Goal: Task Accomplishment & Management: Use online tool/utility

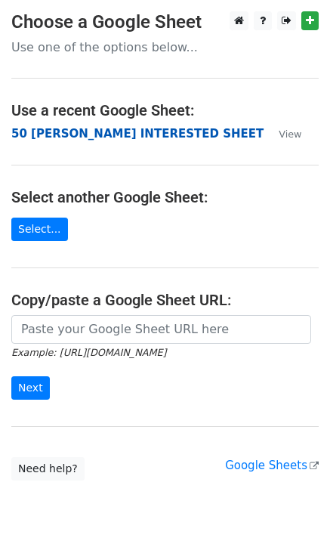
click at [112, 135] on strong "50 [PERSON_NAME] INTERESTED SHEET" at bounding box center [137, 134] width 252 height 14
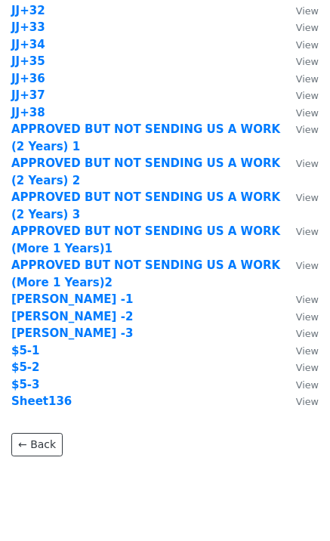
scroll to position [1533, 0]
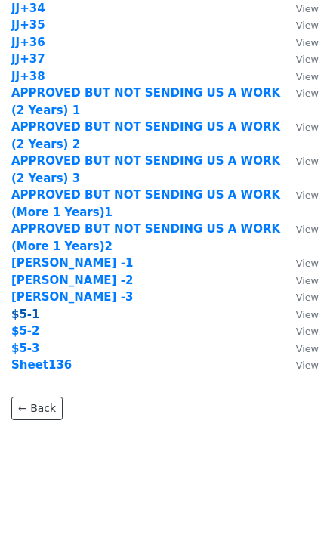
click at [26, 314] on strong "$5-1" at bounding box center [25, 315] width 29 height 14
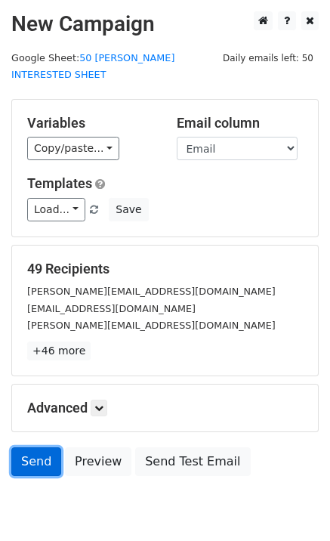
click at [34, 447] on link "Send" at bounding box center [36, 461] width 50 height 29
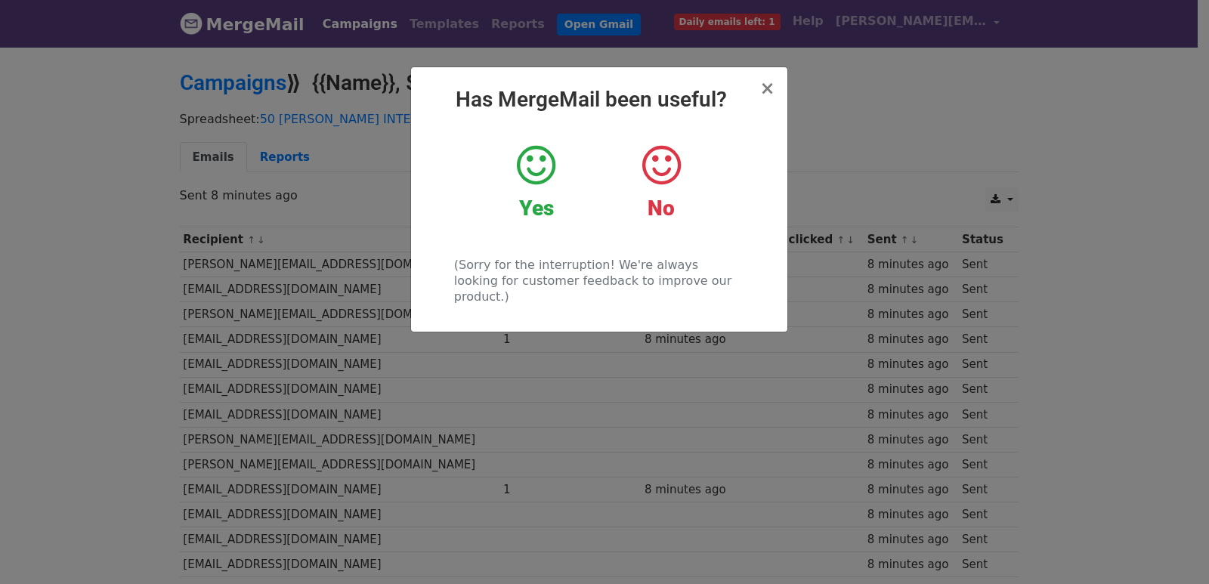
click at [283, 254] on div "× Has MergeMail been useful? Yes No (Sorry for the interruption! We're always l…" at bounding box center [604, 314] width 1209 height 539
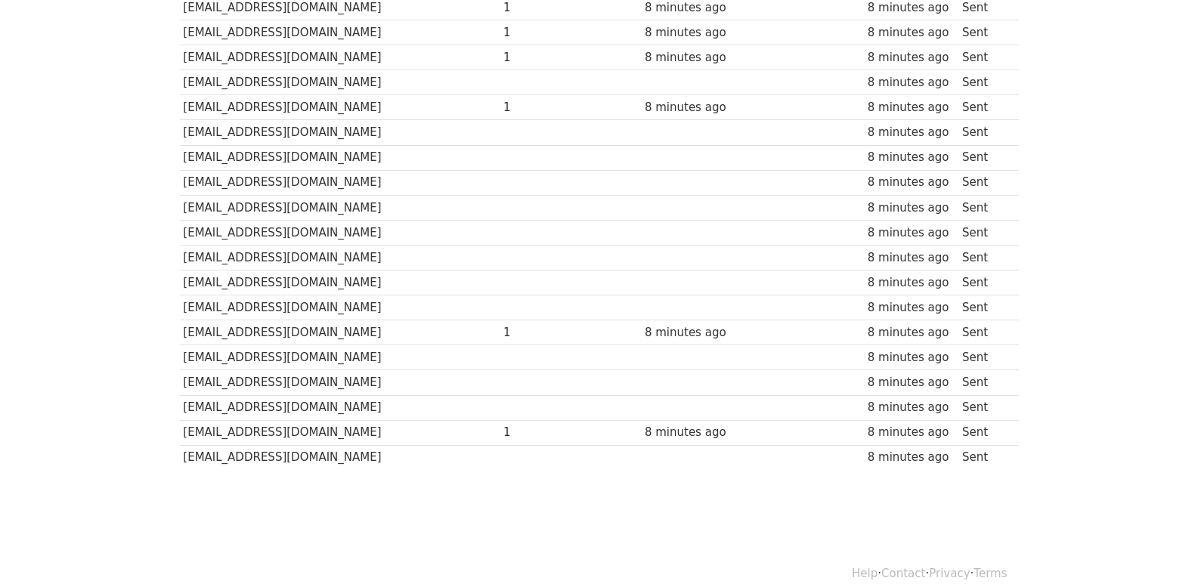
scroll to position [1027, 0]
